Goal: Book appointment/travel/reservation

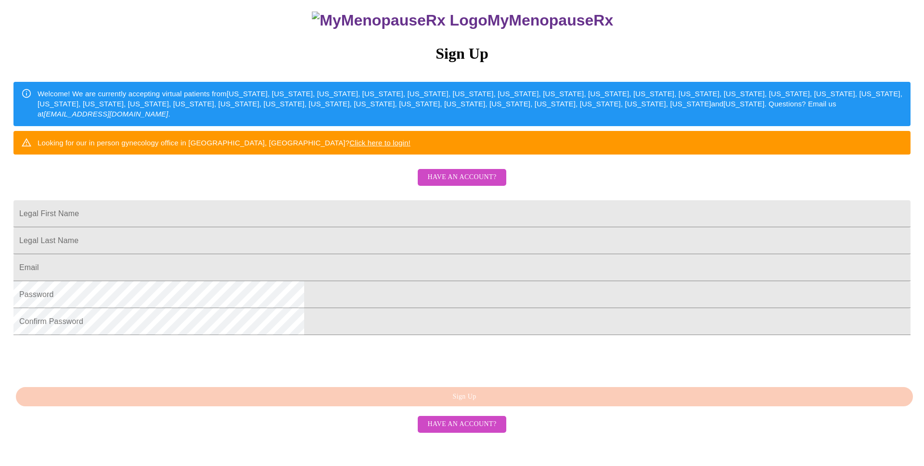
scroll to position [145, 0]
click at [383, 206] on input "Legal First Name" at bounding box center [461, 213] width 897 height 27
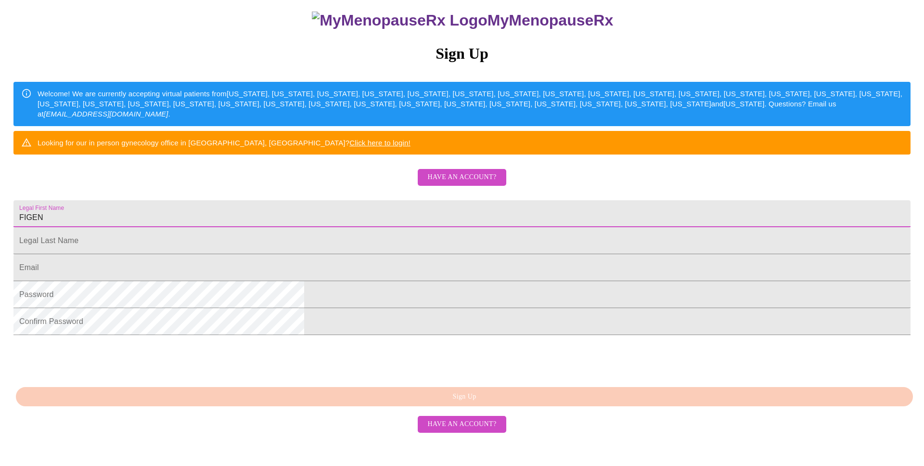
type input "FIGEN"
type input "SENGUR"
type input "[EMAIL_ADDRESS][DOMAIN_NAME]"
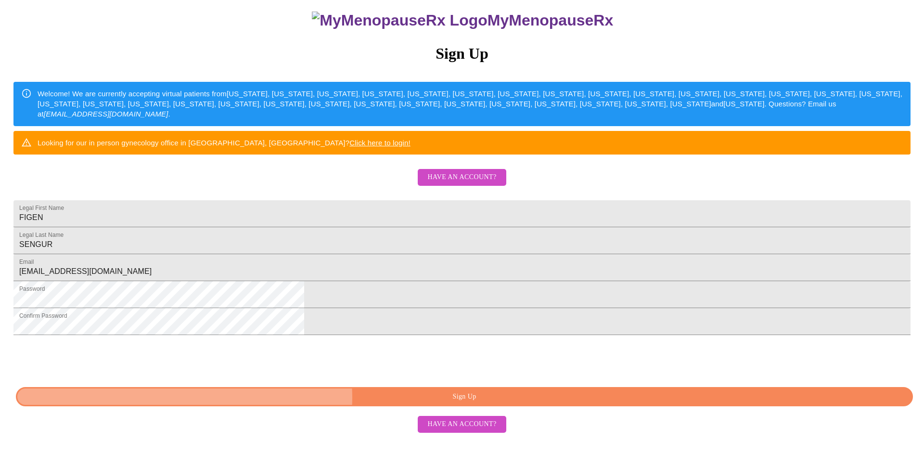
click at [488, 403] on span "Sign Up" at bounding box center [464, 397] width 875 height 12
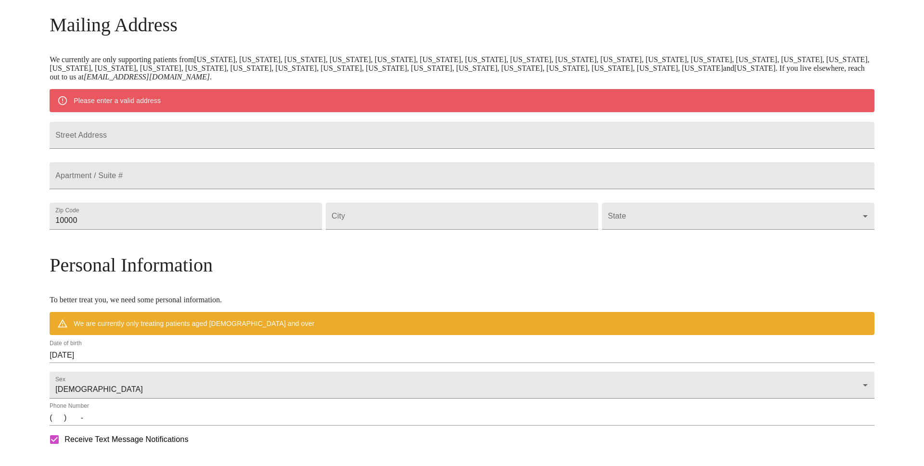
scroll to position [109, 0]
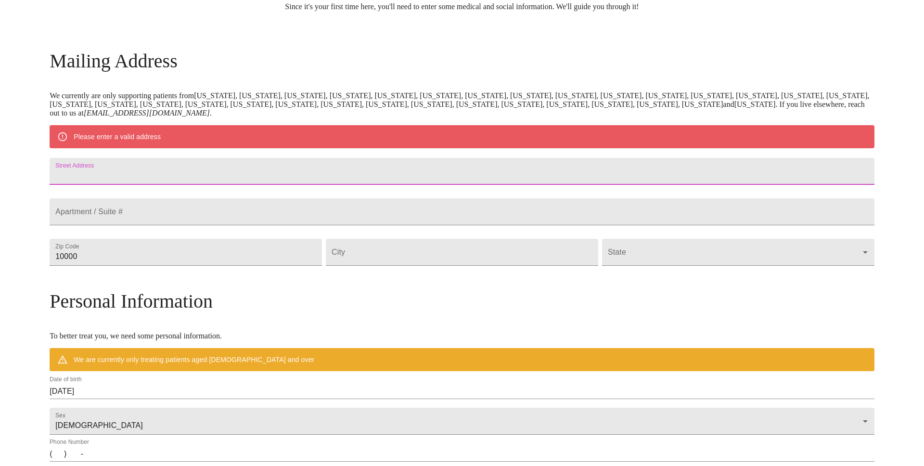
click at [401, 185] on input "Street Address" at bounding box center [462, 171] width 825 height 27
type input "[STREET_ADDRESS]"
click at [280, 266] on input "10000" at bounding box center [186, 252] width 272 height 27
type input "34289"
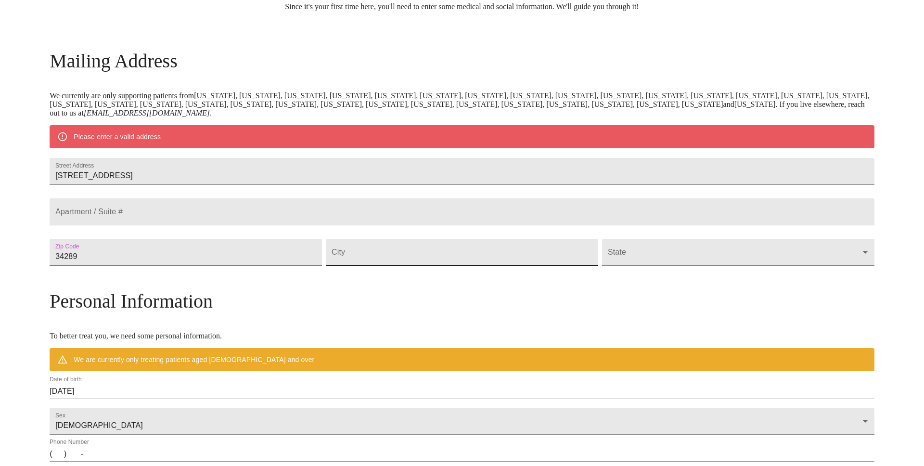
click at [401, 266] on input "Street Address" at bounding box center [462, 252] width 272 height 27
type input "[GEOGRAPHIC_DATA]"
click at [637, 276] on body "MyMenopauseRx Welcome to MyMenopauseRx Since it's your first time here, you'll …" at bounding box center [462, 270] width 916 height 750
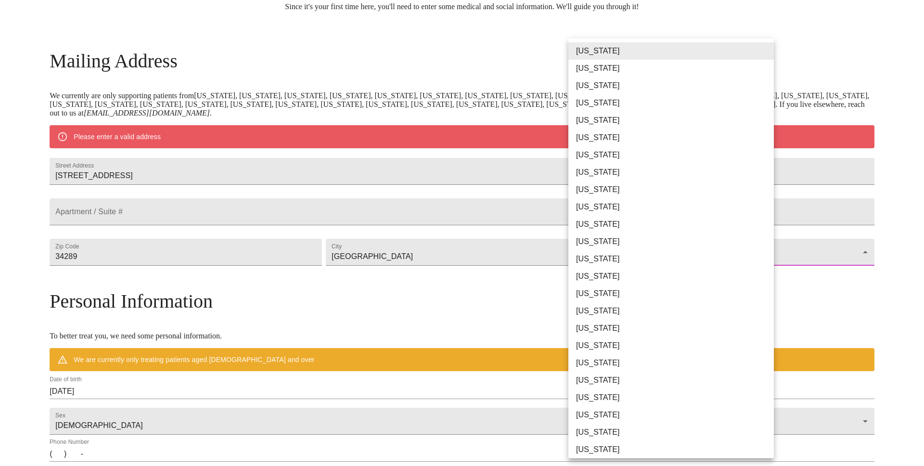
click at [610, 193] on li "[US_STATE]" at bounding box center [671, 189] width 206 height 17
type input "[US_STATE]"
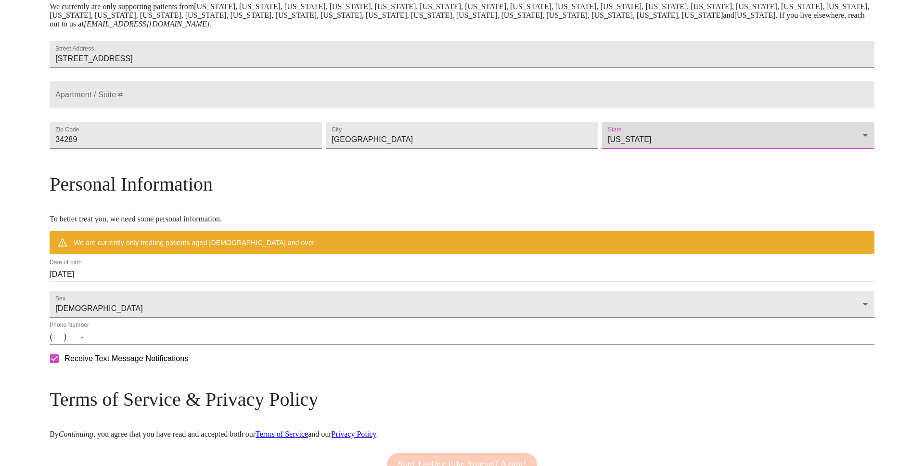
scroll to position [207, 0]
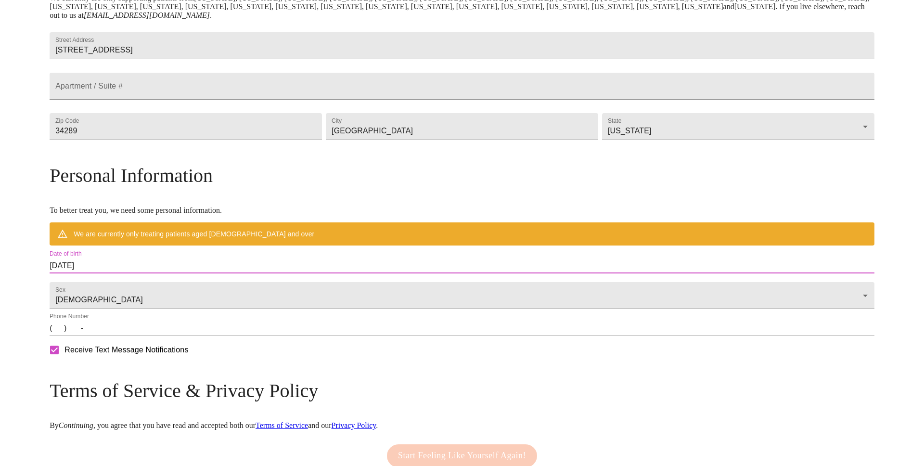
click at [318, 273] on input "[DATE]" at bounding box center [462, 265] width 825 height 15
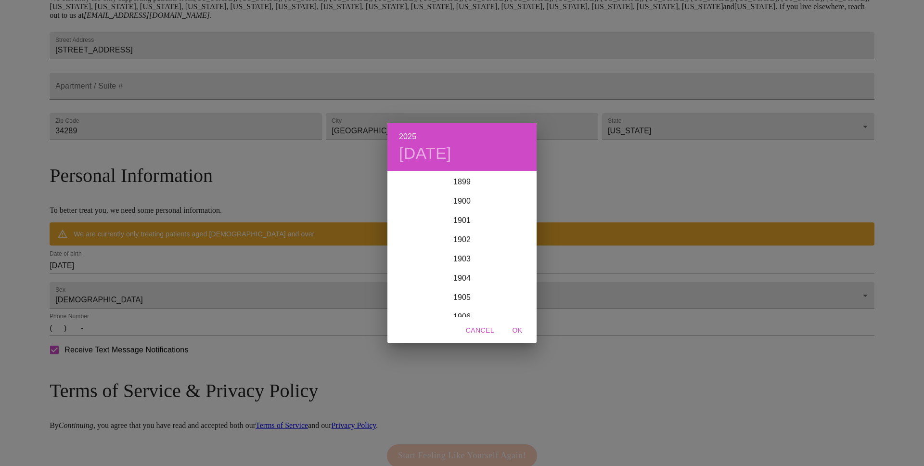
click at [318, 281] on div "2025 [DATE] 1900 1901 1902 1903 1904 1905 1906 1907 1908 1909 1910 1911 1912 19…" at bounding box center [462, 233] width 924 height 466
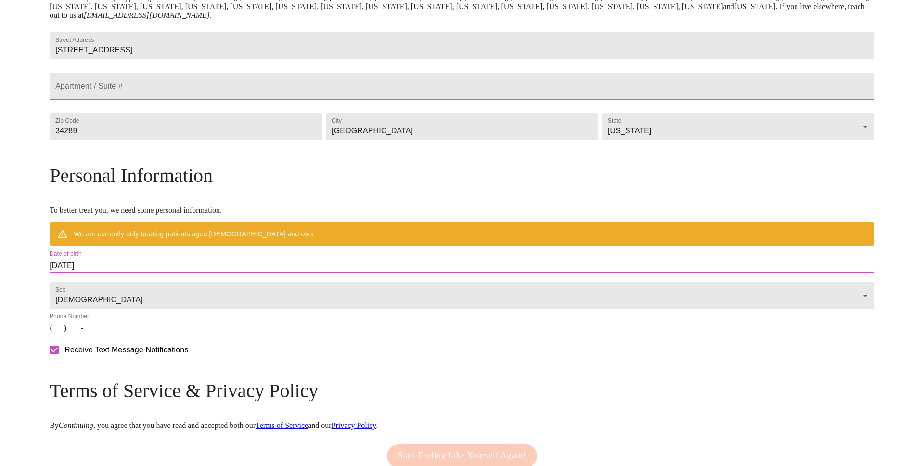
click at [249, 273] on input "[DATE]" at bounding box center [462, 265] width 825 height 15
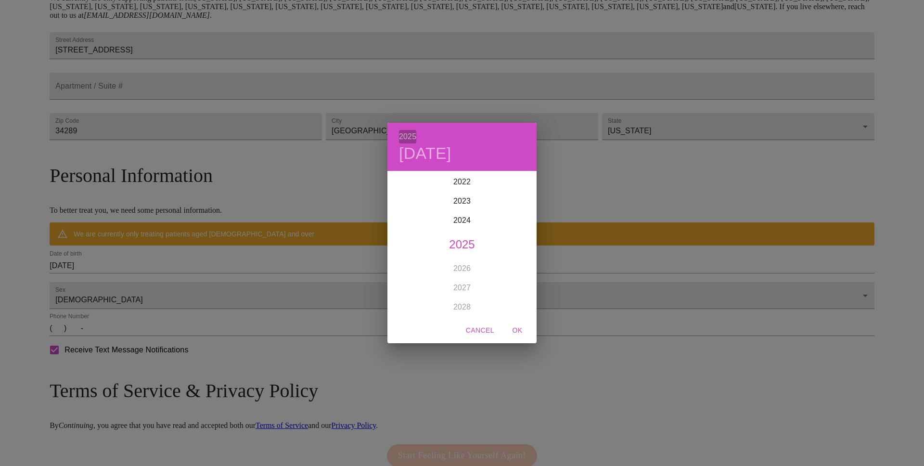
click at [408, 136] on h6 "2025" at bounding box center [407, 136] width 17 height 13
click at [463, 184] on div "1980" at bounding box center [461, 182] width 149 height 19
click at [458, 187] on div "Feb" at bounding box center [462, 190] width 50 height 36
click at [501, 287] on p "29" at bounding box center [501, 292] width 8 height 10
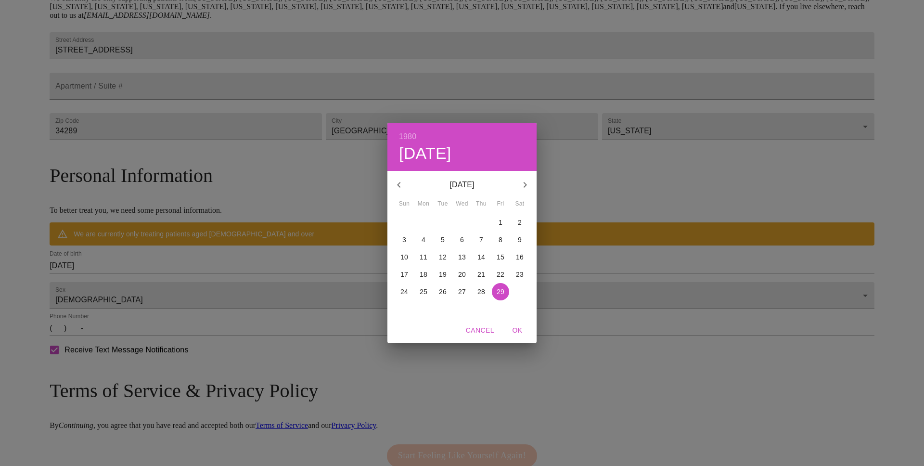
click at [517, 328] on span "OK" at bounding box center [517, 330] width 23 height 12
type input "[DATE]"
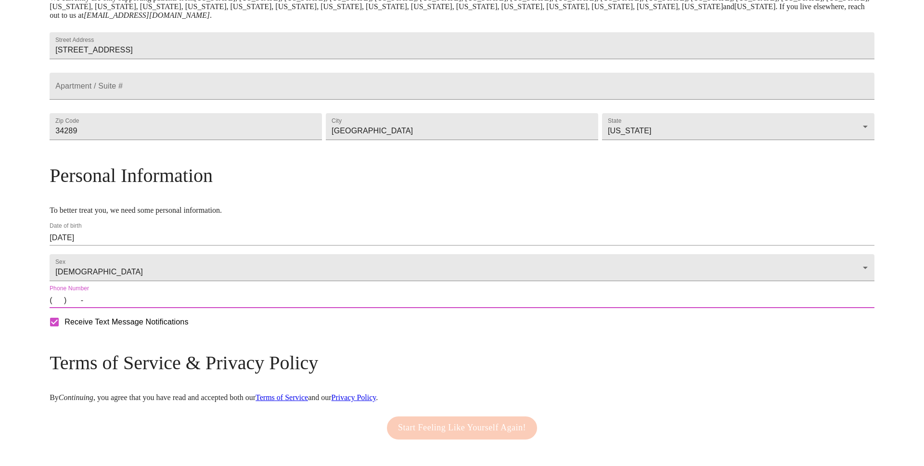
click at [364, 308] on input "(   )    -" at bounding box center [462, 300] width 825 height 15
click at [154, 308] on input "(   )    -" at bounding box center [462, 300] width 825 height 15
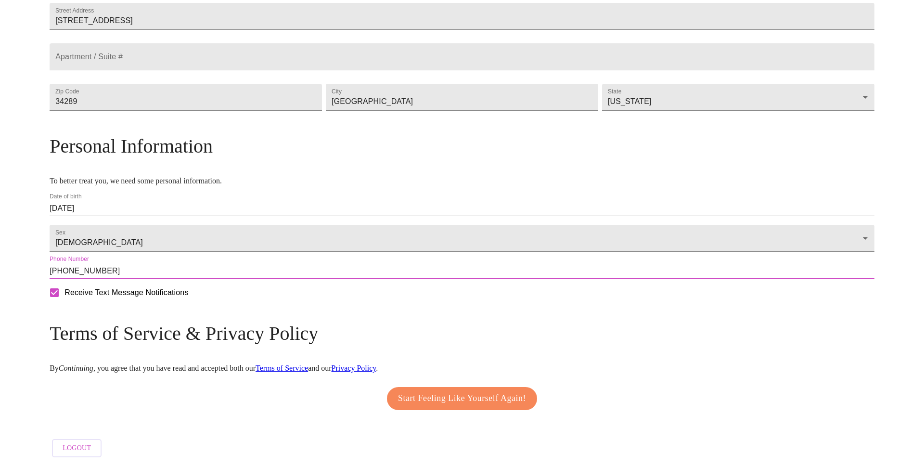
scroll to position [264, 0]
type input "[PHONE_NUMBER]"
click at [495, 397] on span "Start Feeling Like Yourself Again!" at bounding box center [462, 398] width 128 height 15
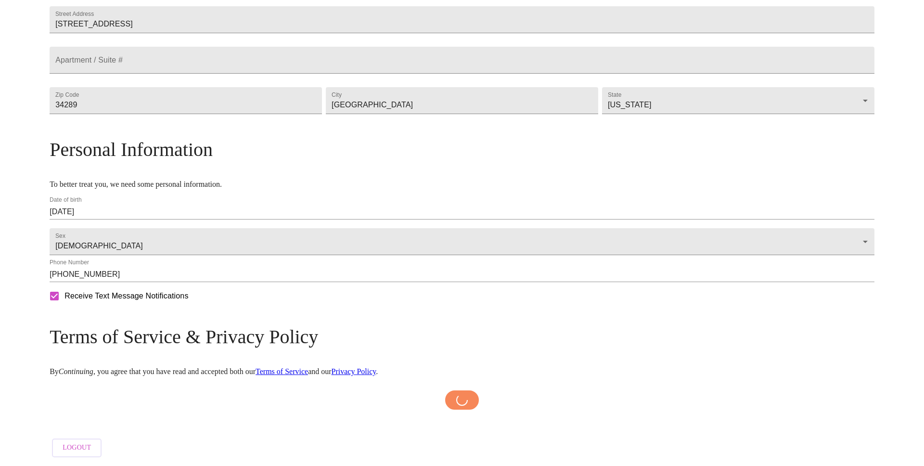
scroll to position [260, 0]
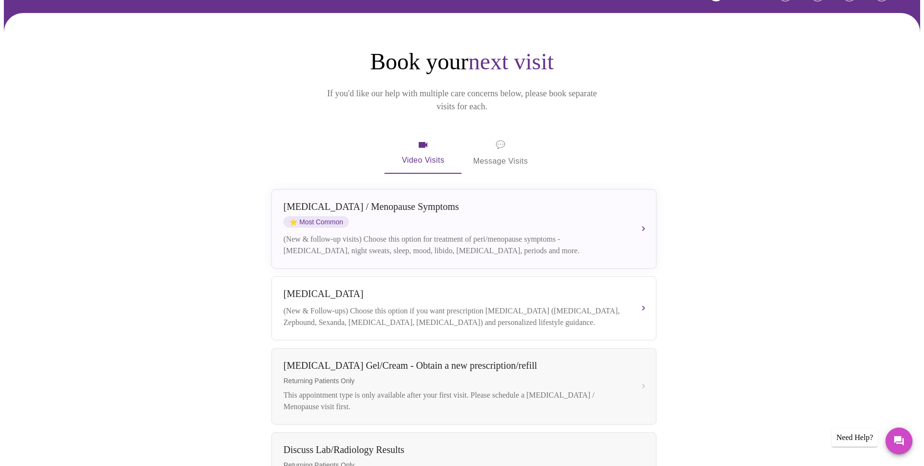
scroll to position [64, 0]
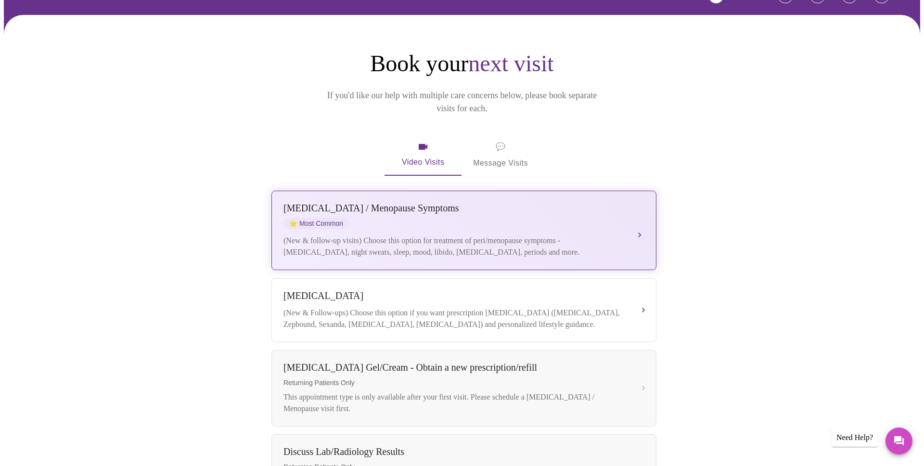
click at [632, 223] on div "[MEDICAL_DATA] / Menopause Symptoms ⭐ Most Common (New & follow-up visits) Choo…" at bounding box center [463, 230] width 361 height 55
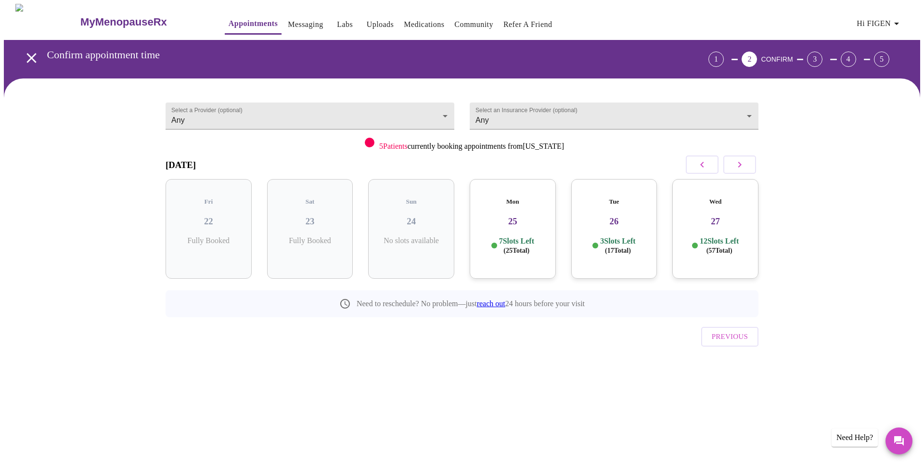
click at [521, 236] on p "7 Slots Left ( 25 Total)" at bounding box center [516, 245] width 35 height 19
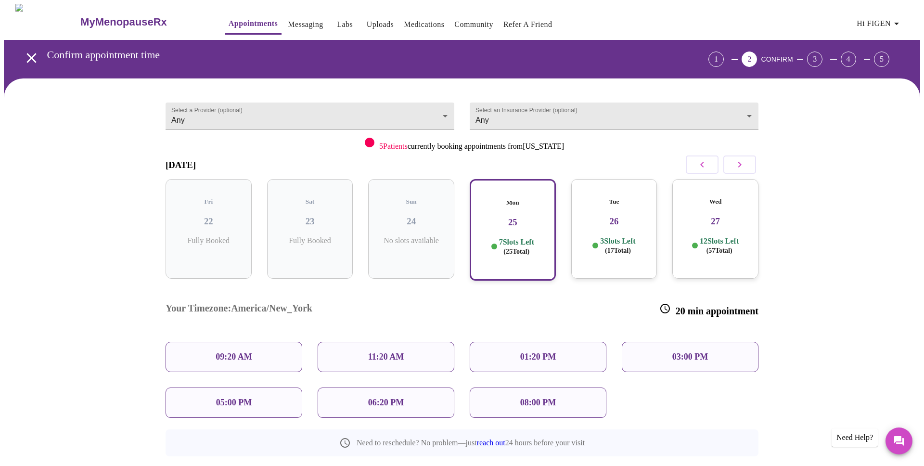
click at [399, 352] on p "11:20 AM" at bounding box center [386, 357] width 36 height 10
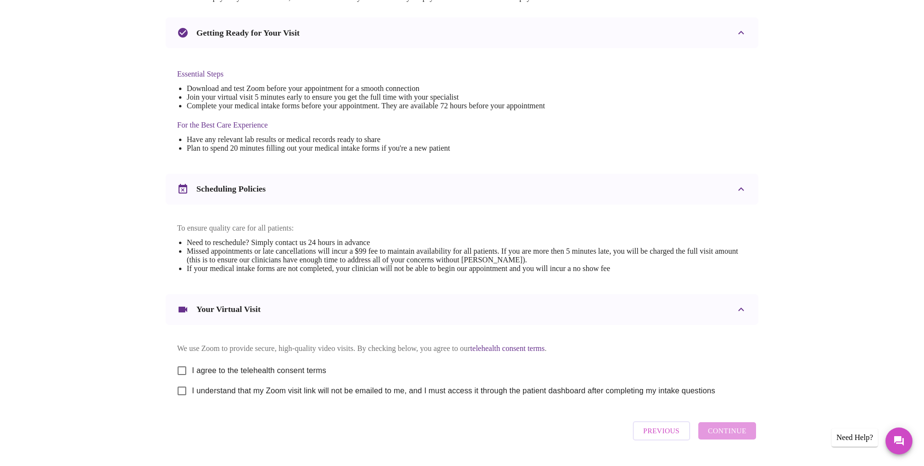
scroll to position [232, 0]
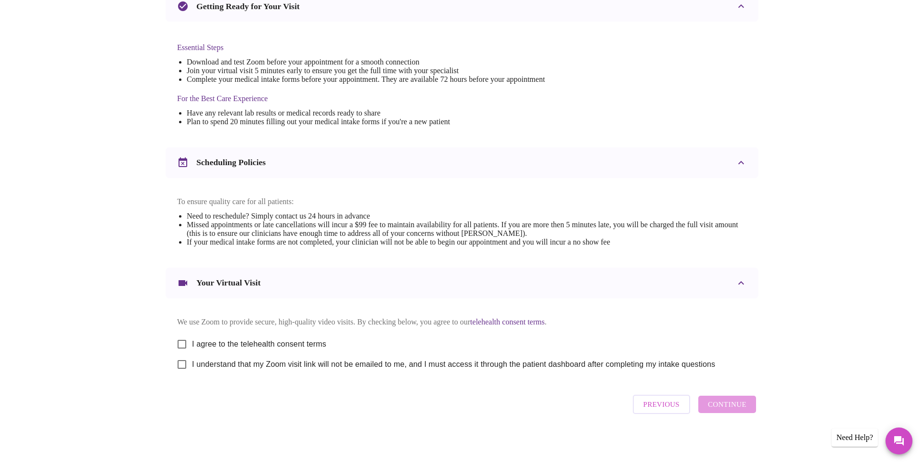
click at [265, 343] on span "I agree to the telehealth consent terms" at bounding box center [259, 344] width 134 height 12
click at [192, 343] on input "I agree to the telehealth consent terms" at bounding box center [182, 344] width 20 height 20
checkbox input "true"
click at [265, 366] on span "I understand that my Zoom visit link will not be emailed to me, and I must acce…" at bounding box center [453, 365] width 523 height 12
click at [192, 366] on input "I understand that my Zoom visit link will not be emailed to me, and I must acce…" at bounding box center [182, 364] width 20 height 20
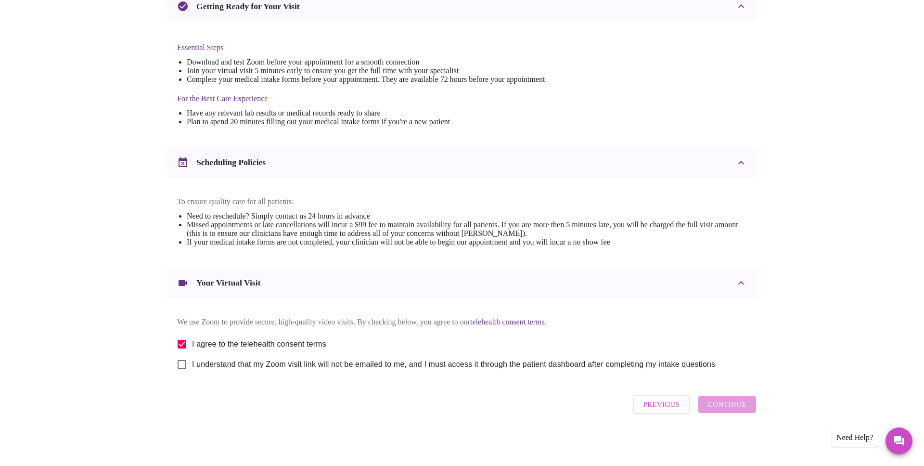
checkbox input "true"
click at [734, 407] on span "Continue" at bounding box center [727, 404] width 39 height 13
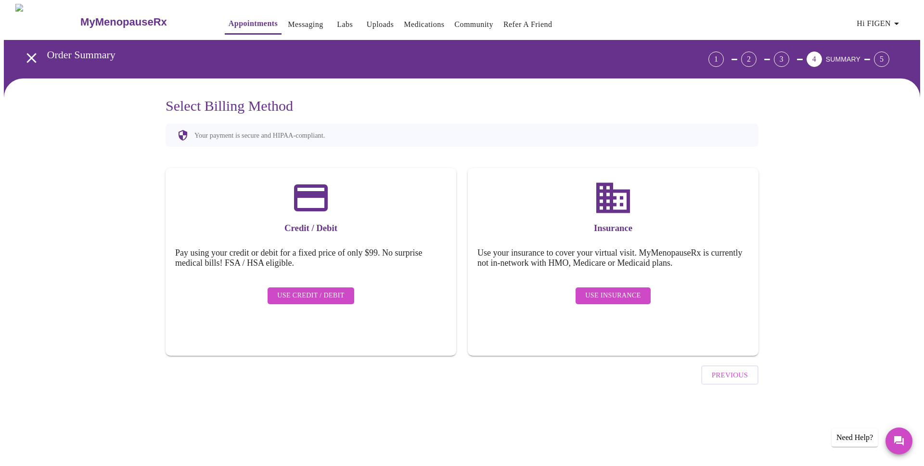
scroll to position [0, 0]
click at [618, 290] on span "Use Insurance" at bounding box center [612, 296] width 55 height 12
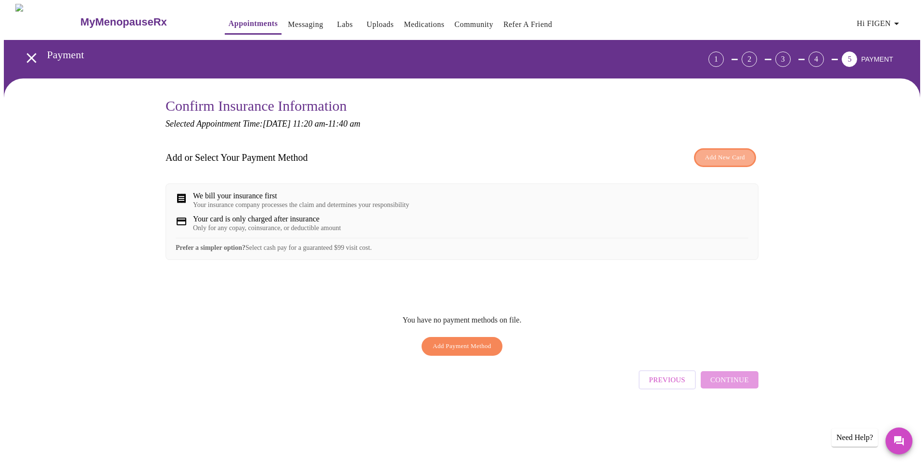
click at [730, 155] on span "Add New Card" at bounding box center [725, 157] width 40 height 11
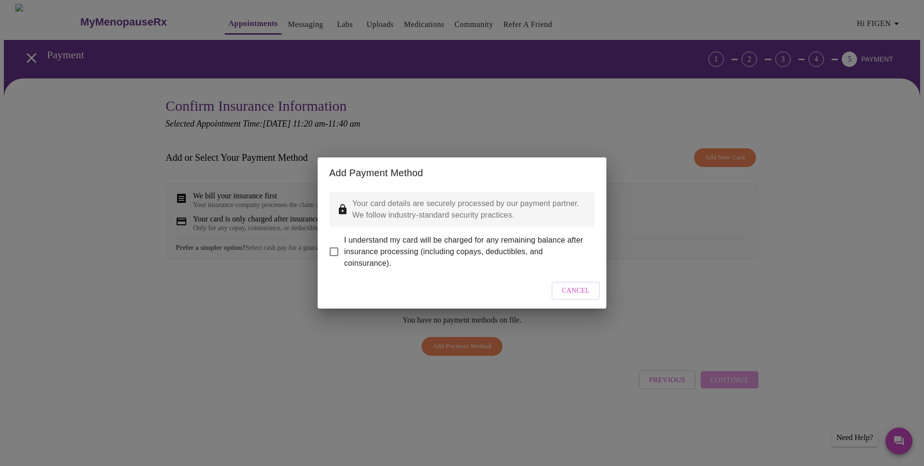
click at [423, 245] on span "I understand my card will be charged for any remaining balance after insurance …" at bounding box center [465, 251] width 243 height 35
click at [344, 245] on input "I understand my card will be charged for any remaining balance after insurance …" at bounding box center [334, 252] width 20 height 20
checkbox input "true"
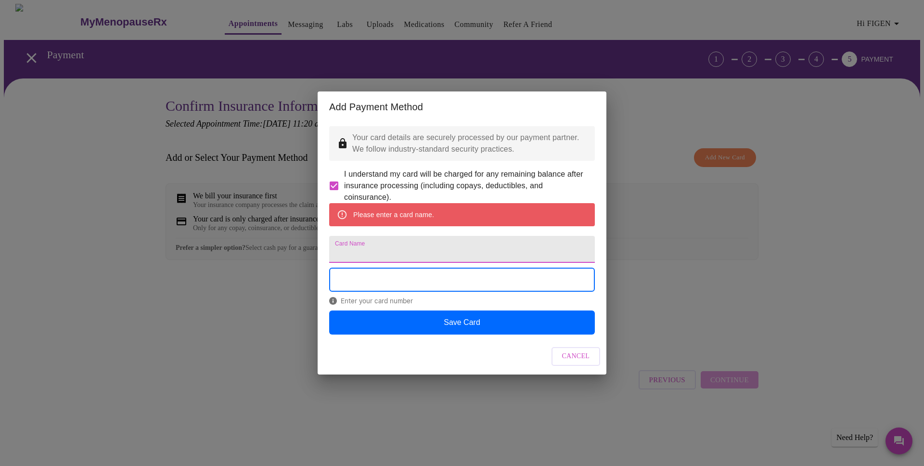
click at [390, 247] on input "Card Name" at bounding box center [462, 249] width 266 height 27
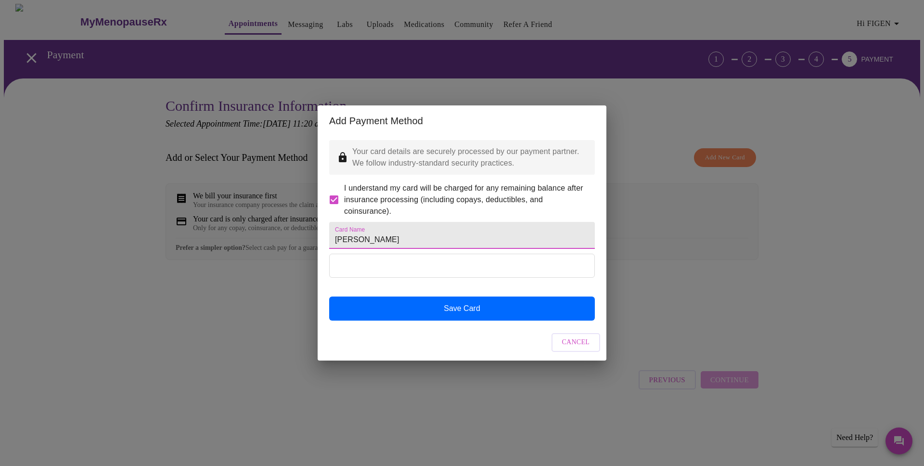
type input "[PERSON_NAME]"
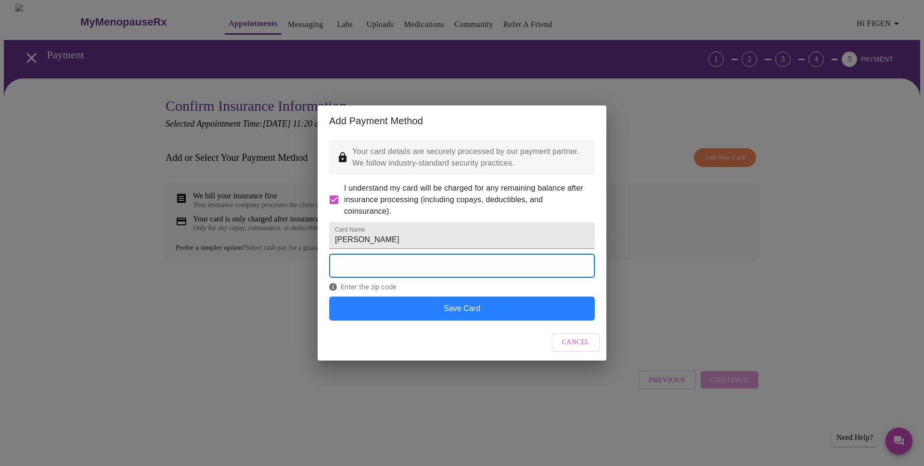
click at [463, 321] on button "Save Card" at bounding box center [462, 308] width 266 height 24
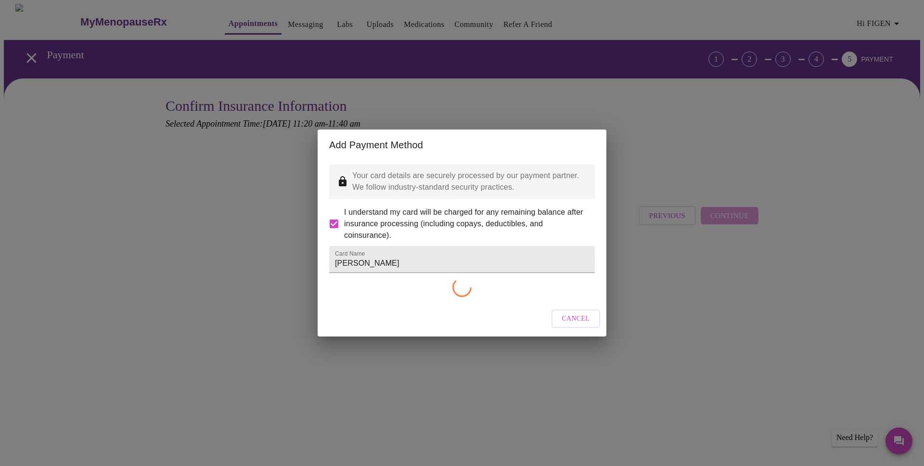
checkbox input "false"
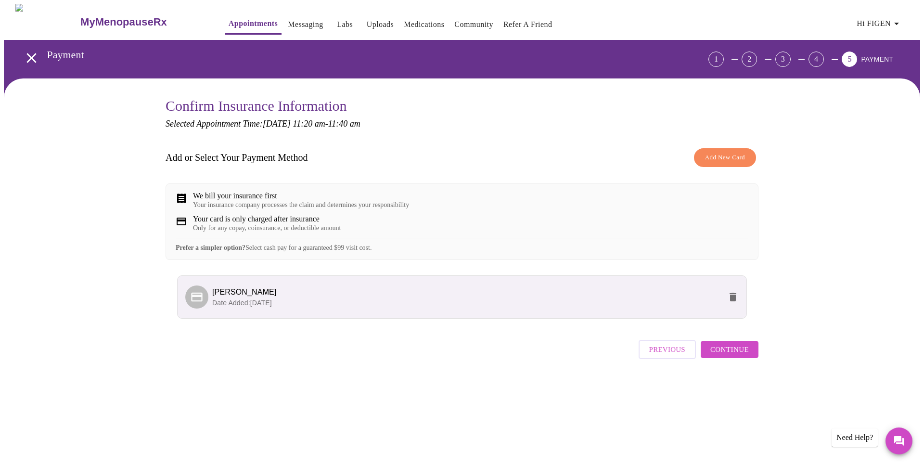
click at [727, 356] on span "Continue" at bounding box center [729, 349] width 39 height 13
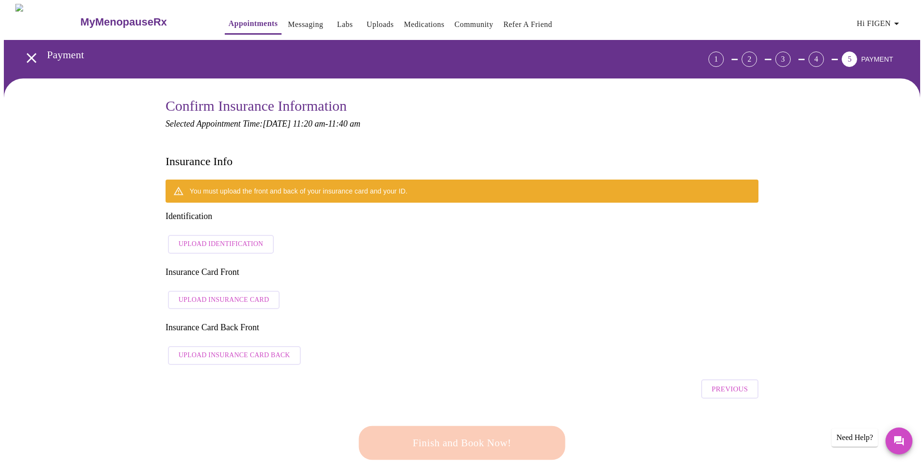
click at [242, 238] on span "Upload Identification" at bounding box center [221, 244] width 85 height 12
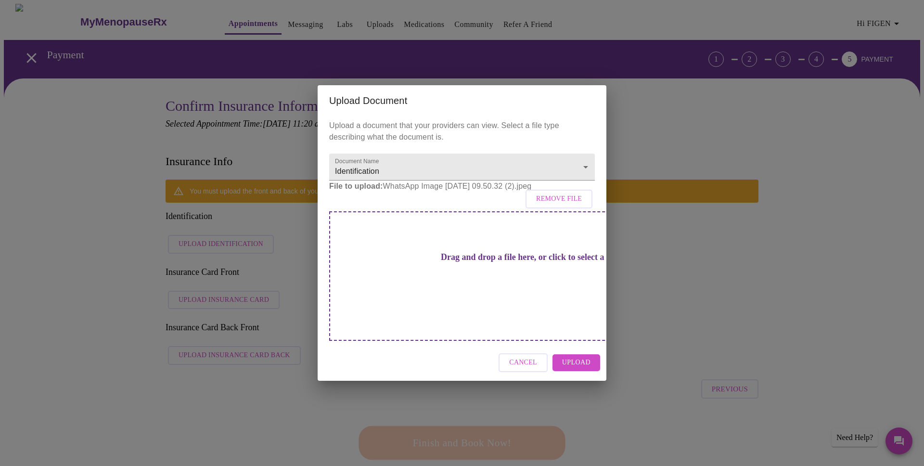
click at [549, 205] on span "Remove File" at bounding box center [559, 199] width 46 height 12
click at [574, 357] on span "Upload" at bounding box center [576, 363] width 28 height 12
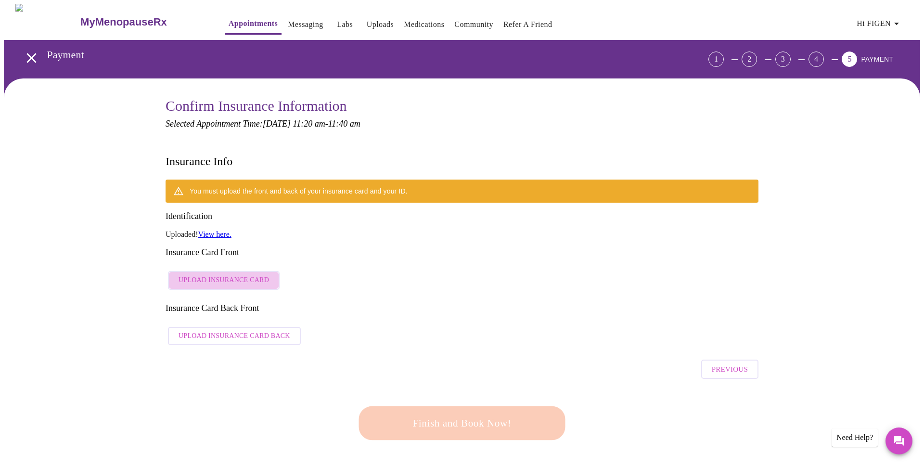
click at [230, 274] on span "Upload Insurance Card" at bounding box center [224, 280] width 90 height 12
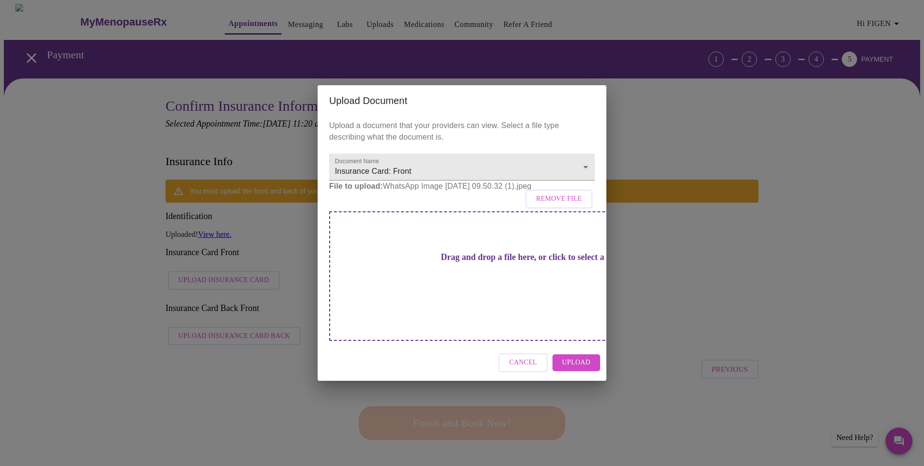
click at [581, 357] on span "Upload" at bounding box center [576, 363] width 28 height 12
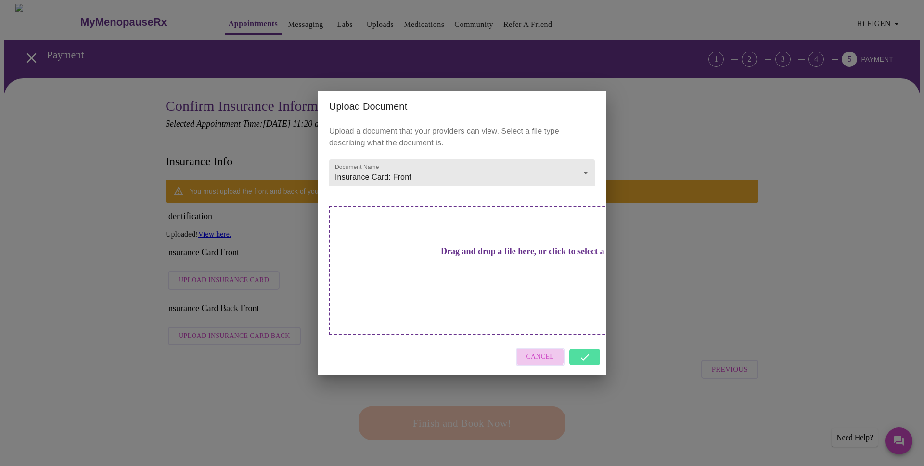
click at [536, 351] on span "Cancel" at bounding box center [541, 357] width 28 height 12
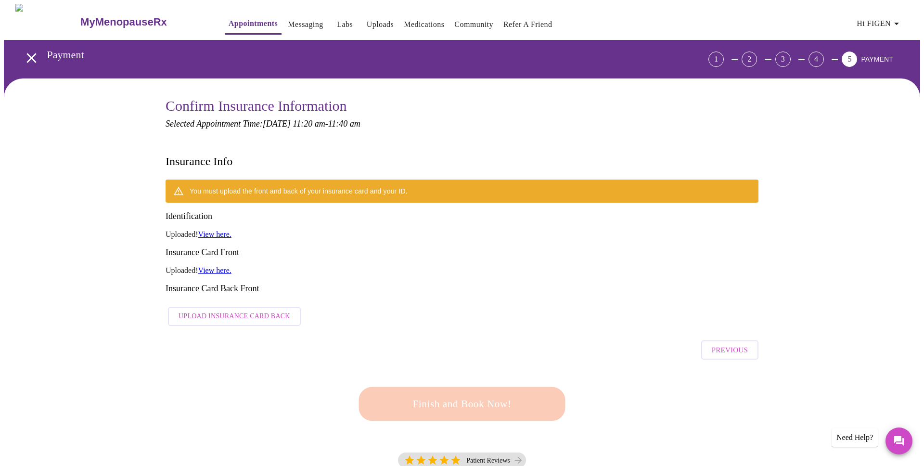
click at [248, 310] on span "Upload Insurance Card Back" at bounding box center [235, 316] width 112 height 12
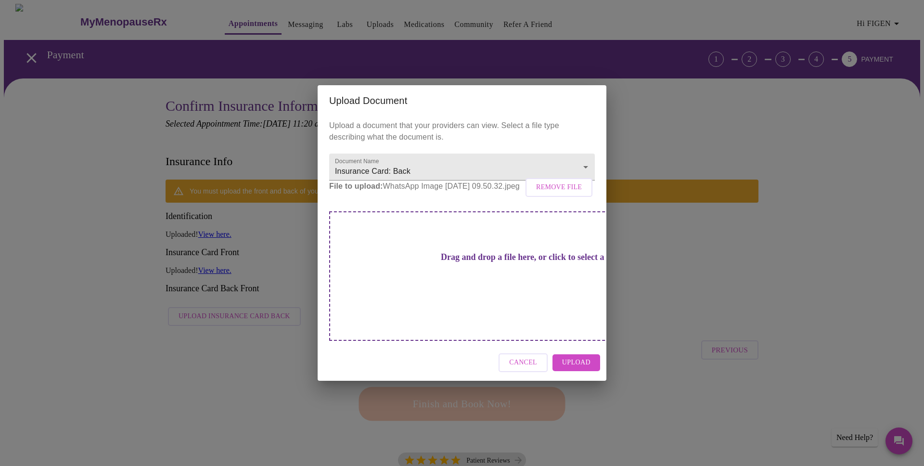
click at [578, 357] on span "Upload" at bounding box center [576, 363] width 28 height 12
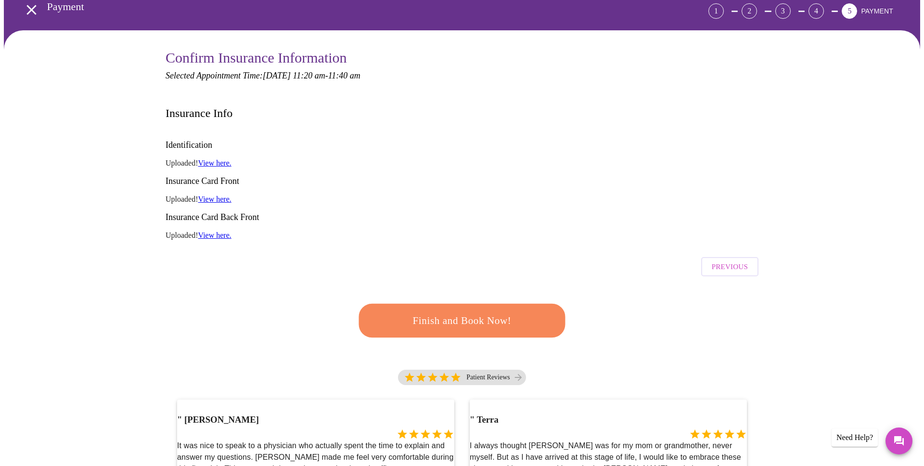
scroll to position [44, 0]
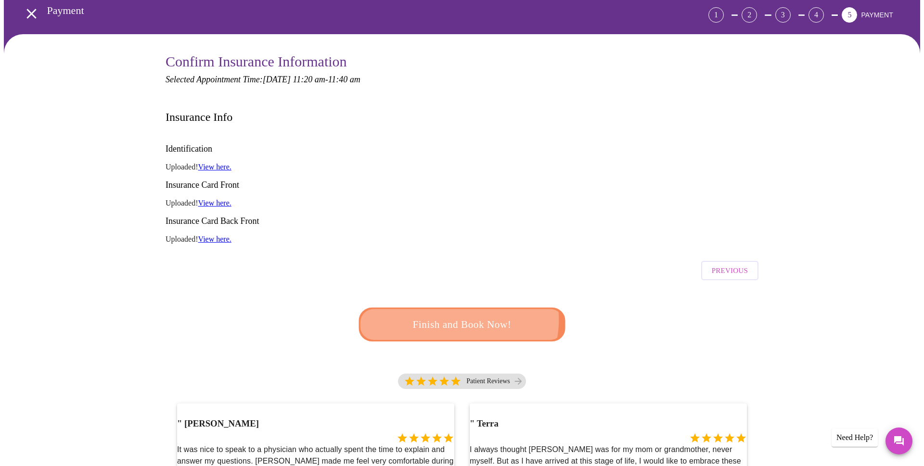
click at [459, 316] on span "Finish and Book Now!" at bounding box center [462, 325] width 178 height 18
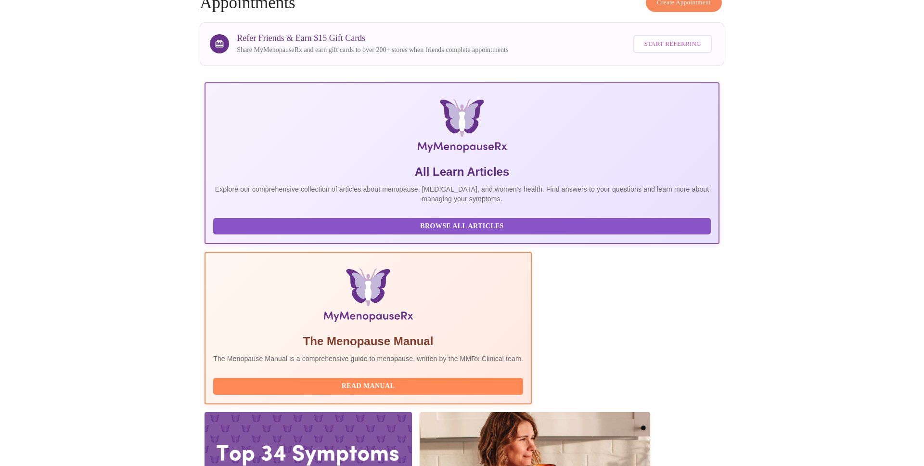
scroll to position [61, 0]
